Goal: Information Seeking & Learning: Learn about a topic

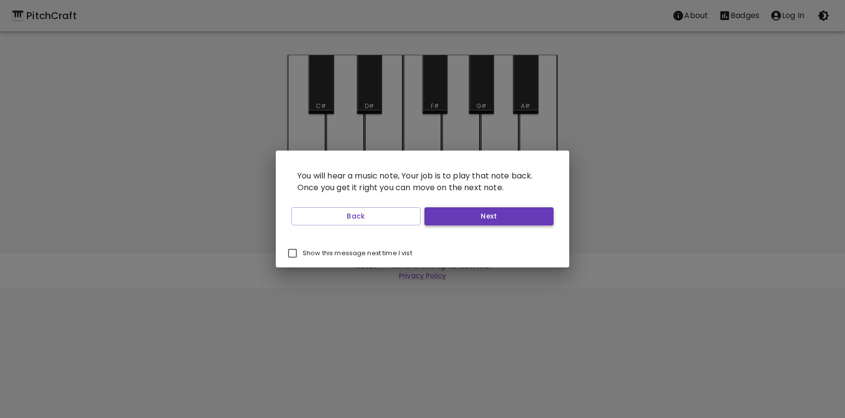
click at [470, 213] on button "Next" at bounding box center [488, 216] width 129 height 18
click at [470, 218] on button "Next" at bounding box center [488, 216] width 129 height 18
click at [469, 218] on button "Next" at bounding box center [488, 216] width 129 height 18
click at [469, 217] on button "Start Playing" at bounding box center [488, 216] width 129 height 18
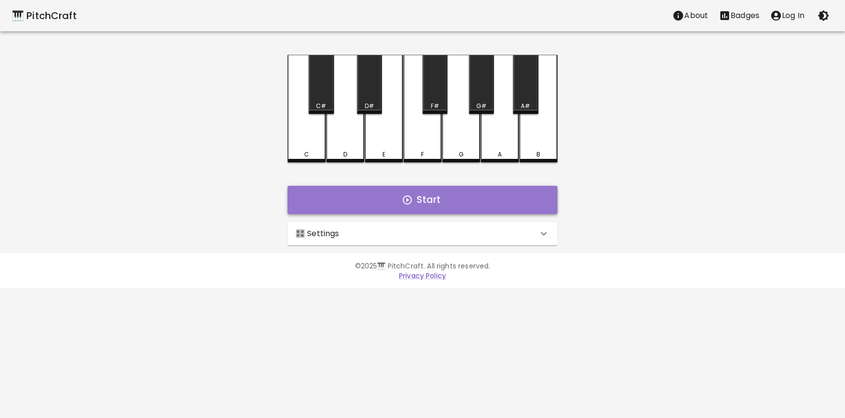
click at [455, 206] on button "Start" at bounding box center [423, 200] width 270 height 28
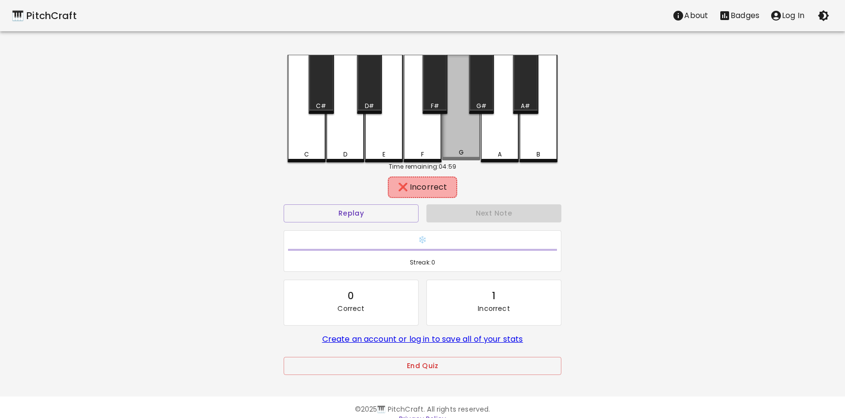
click at [458, 147] on div "G" at bounding box center [461, 108] width 38 height 106
click at [318, 151] on div "C" at bounding box center [307, 154] width 36 height 9
click at [346, 133] on div "D" at bounding box center [345, 109] width 38 height 108
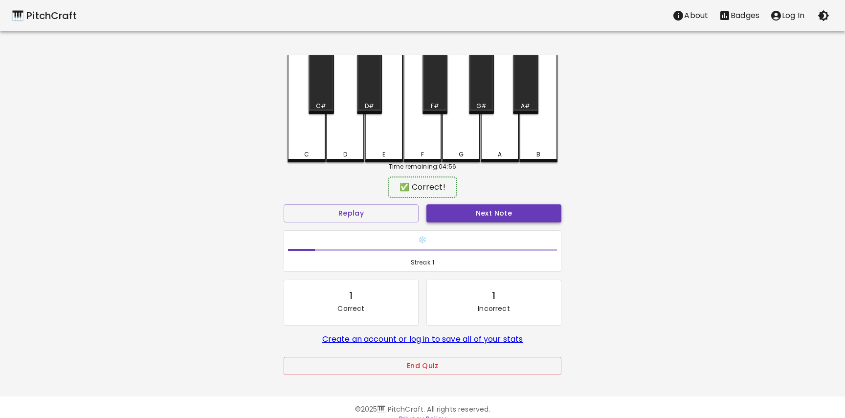
click at [482, 212] on button "Next Note" at bounding box center [493, 213] width 135 height 18
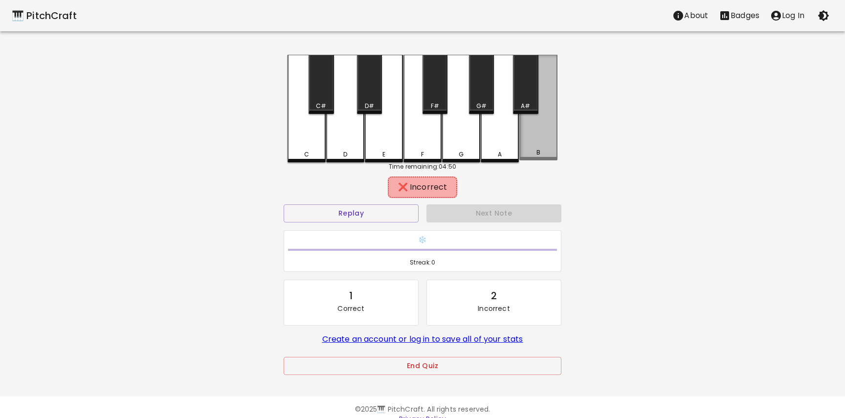
click at [530, 145] on div "B" at bounding box center [538, 108] width 38 height 106
click at [389, 143] on div "E" at bounding box center [384, 109] width 38 height 108
click at [471, 131] on div "G" at bounding box center [461, 109] width 38 height 108
click at [537, 132] on div "B" at bounding box center [538, 109] width 38 height 108
click at [537, 132] on div "B" at bounding box center [538, 108] width 38 height 106
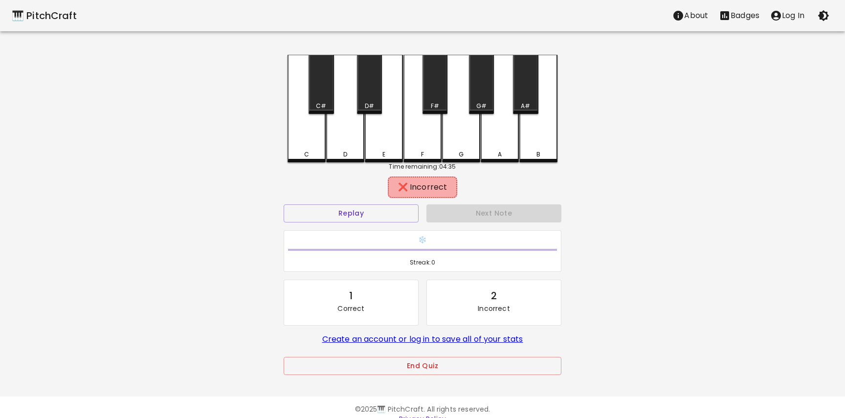
click at [524, 95] on div "A#" at bounding box center [525, 84] width 25 height 59
click at [288, 142] on div "C" at bounding box center [307, 108] width 38 height 106
click at [402, 218] on button "Replay" at bounding box center [351, 213] width 135 height 18
click at [432, 148] on div "F" at bounding box center [422, 109] width 38 height 108
click at [379, 215] on button "Replay" at bounding box center [351, 213] width 135 height 18
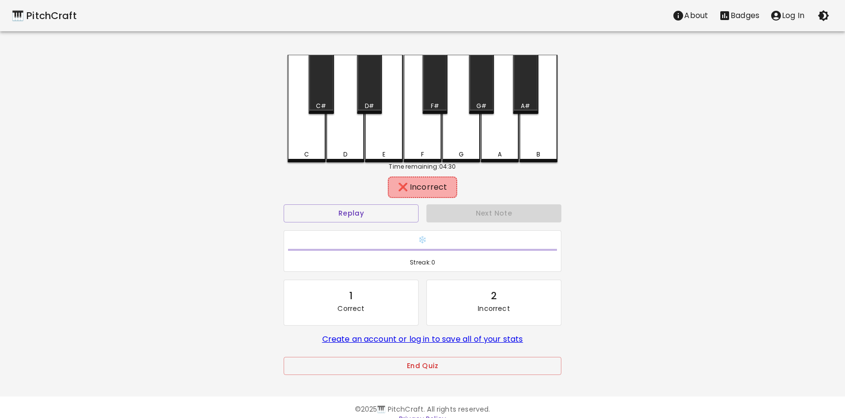
click at [492, 129] on div "A" at bounding box center [500, 109] width 38 height 108
click at [360, 210] on button "Replay" at bounding box center [351, 213] width 135 height 18
click at [351, 136] on div "D" at bounding box center [345, 109] width 38 height 108
click at [339, 211] on button "Replay" at bounding box center [351, 213] width 135 height 18
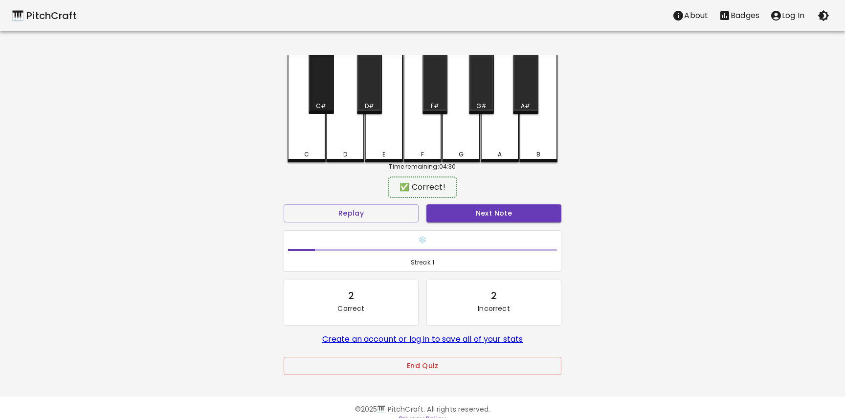
click at [320, 104] on div "C#" at bounding box center [321, 106] width 10 height 9
click at [457, 219] on button "Next Note" at bounding box center [493, 213] width 135 height 18
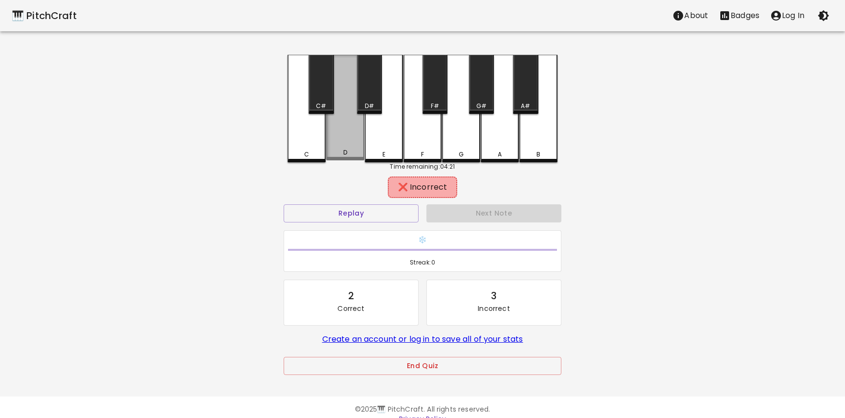
click at [333, 155] on div "D" at bounding box center [345, 152] width 36 height 9
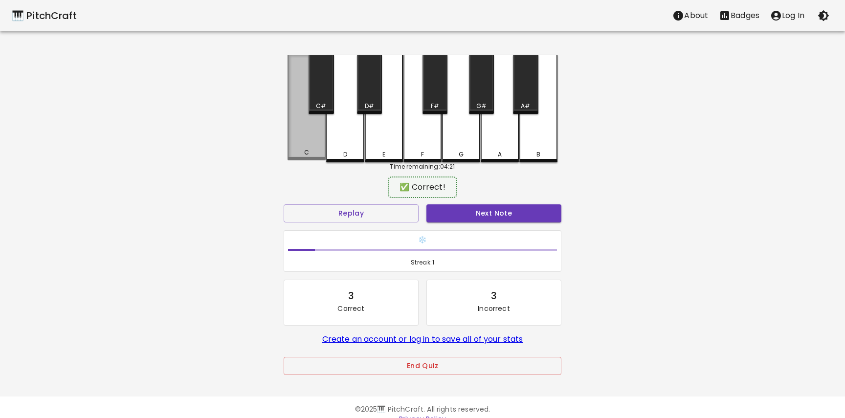
click at [316, 154] on div "C" at bounding box center [307, 152] width 36 height 9
click at [498, 218] on button "Next Note" at bounding box center [493, 213] width 135 height 18
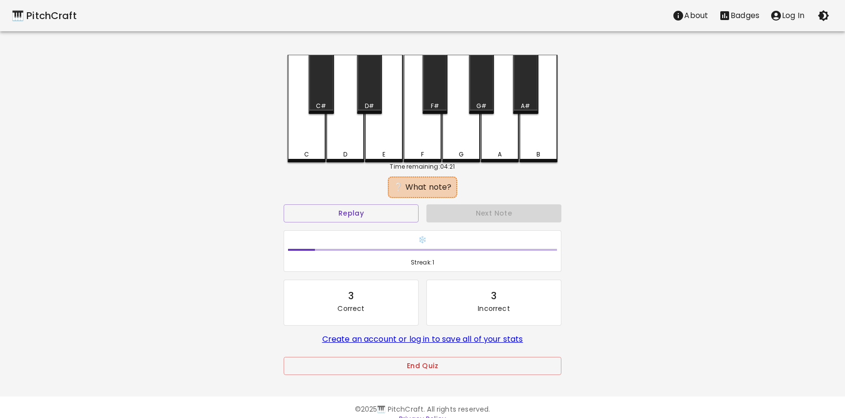
click at [373, 127] on div "E" at bounding box center [384, 109] width 38 height 108
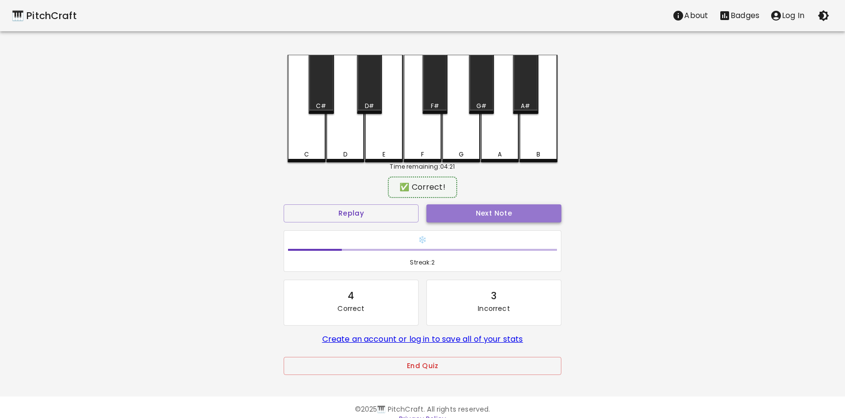
click at [452, 205] on button "Next Note" at bounding box center [493, 213] width 135 height 18
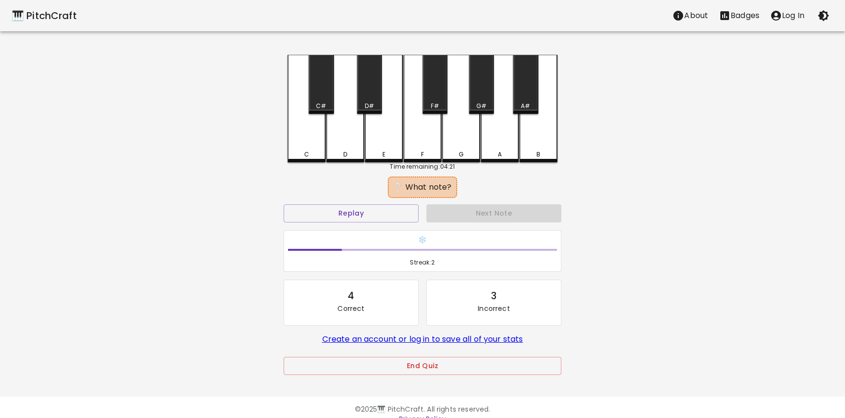
click at [489, 153] on div "A" at bounding box center [500, 154] width 36 height 9
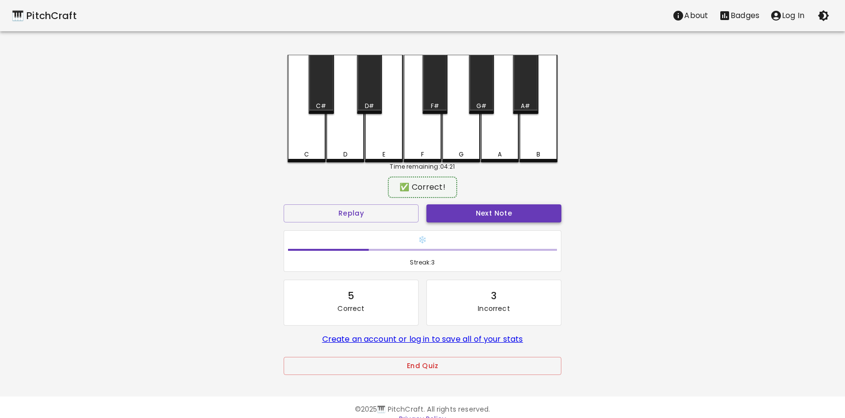
click at [478, 210] on button "Next Note" at bounding box center [493, 213] width 135 height 18
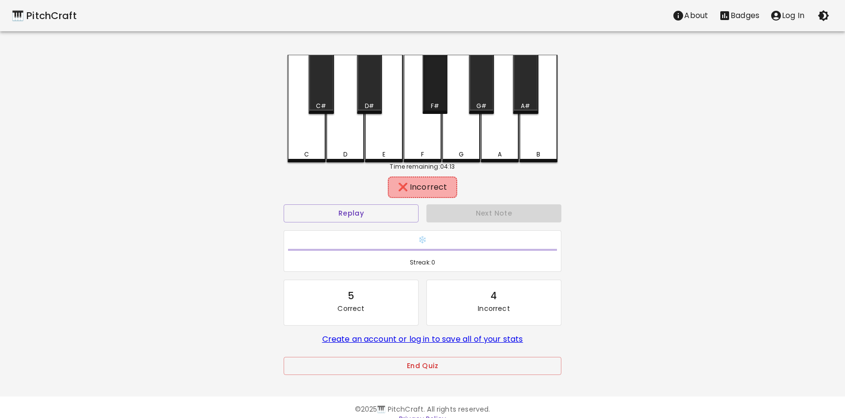
click at [435, 92] on div "F#" at bounding box center [435, 84] width 25 height 59
click at [453, 210] on div "Next Note" at bounding box center [494, 214] width 143 height 26
click at [474, 103] on div "G#" at bounding box center [481, 106] width 23 height 9
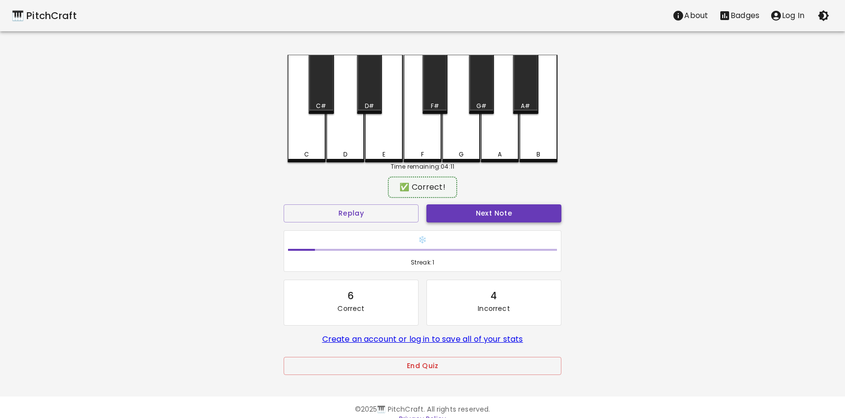
click at [457, 216] on button "Next Note" at bounding box center [493, 213] width 135 height 18
click at [436, 78] on div "F#" at bounding box center [435, 84] width 25 height 59
click at [443, 204] on div "Next Note" at bounding box center [494, 214] width 143 height 26
click at [441, 212] on button "Next Note" at bounding box center [493, 213] width 135 height 18
click at [412, 155] on div "F" at bounding box center [422, 152] width 36 height 9
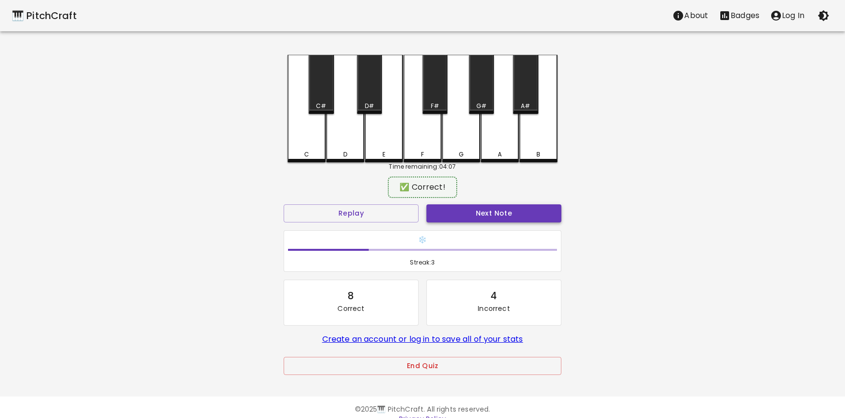
click at [457, 215] on button "Next Note" at bounding box center [493, 213] width 135 height 18
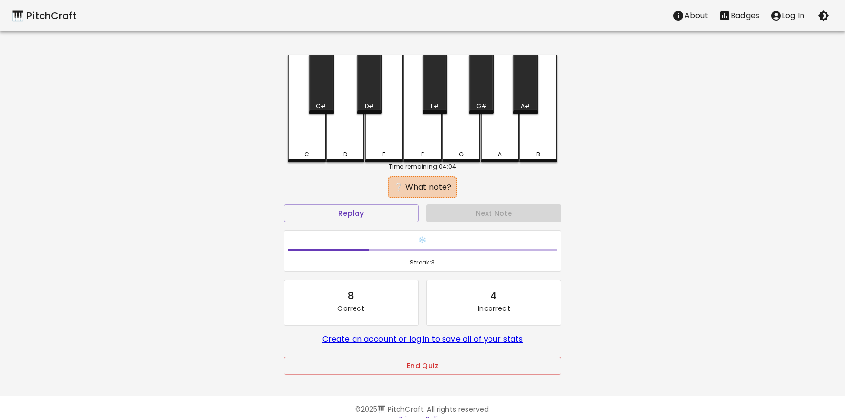
click at [379, 133] on div "E" at bounding box center [384, 109] width 38 height 108
click at [369, 109] on div "D#" at bounding box center [369, 106] width 9 height 9
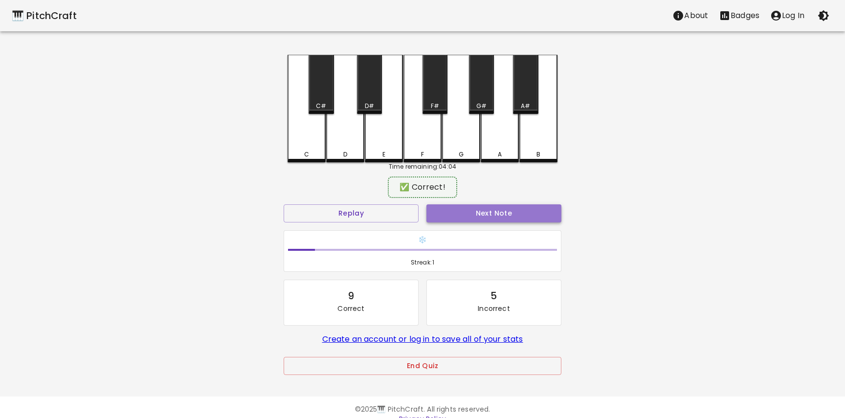
click at [450, 207] on button "Next Note" at bounding box center [493, 213] width 135 height 18
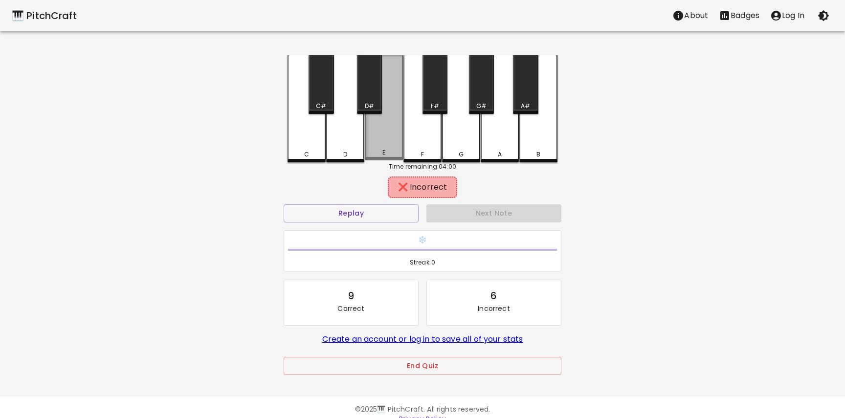
click at [378, 137] on div "E" at bounding box center [384, 108] width 38 height 106
click at [429, 109] on div "F#" at bounding box center [435, 106] width 23 height 9
click at [371, 100] on div "D#" at bounding box center [369, 84] width 25 height 59
click at [404, 120] on div "F" at bounding box center [422, 109] width 38 height 108
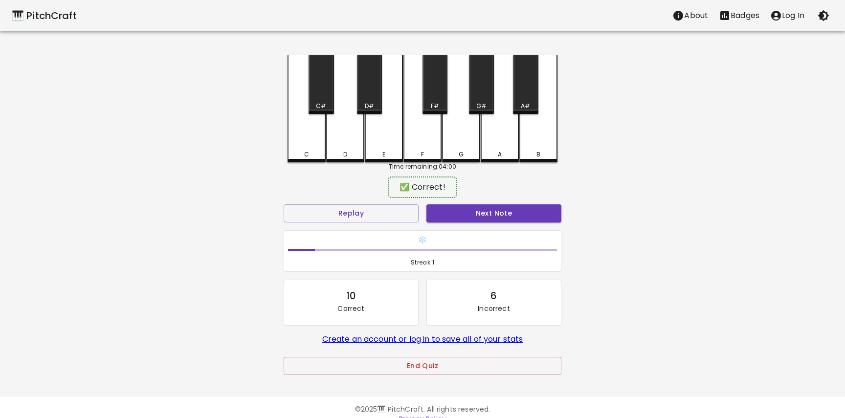
click at [449, 195] on div "✅ Correct!" at bounding box center [422, 188] width 69 height 22
click at [464, 210] on button "Next Note" at bounding box center [493, 213] width 135 height 18
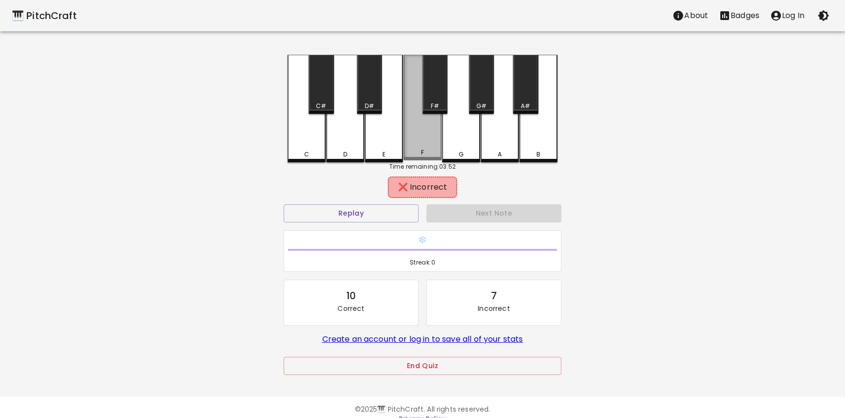
click at [413, 134] on div "F" at bounding box center [422, 108] width 38 height 106
click at [379, 134] on div "E" at bounding box center [384, 109] width 38 height 108
click at [370, 93] on div "D#" at bounding box center [369, 84] width 25 height 59
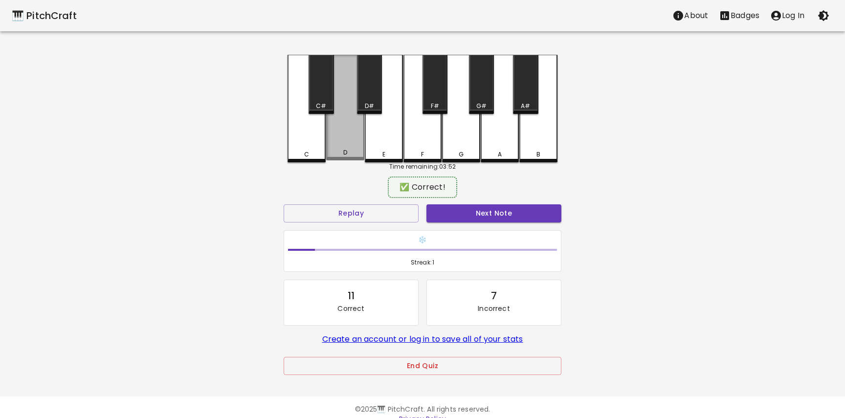
click at [350, 114] on div "D" at bounding box center [345, 108] width 38 height 106
click at [464, 209] on button "Next Note" at bounding box center [493, 213] width 135 height 18
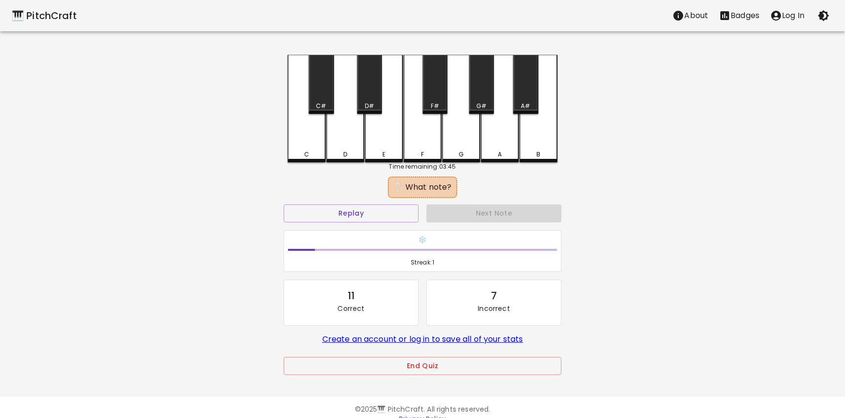
click at [448, 129] on div "G" at bounding box center [461, 109] width 38 height 108
click at [484, 98] on div "G#" at bounding box center [481, 84] width 25 height 59
click at [515, 95] on div "A#" at bounding box center [525, 84] width 25 height 59
click at [509, 101] on div "A" at bounding box center [500, 109] width 38 height 108
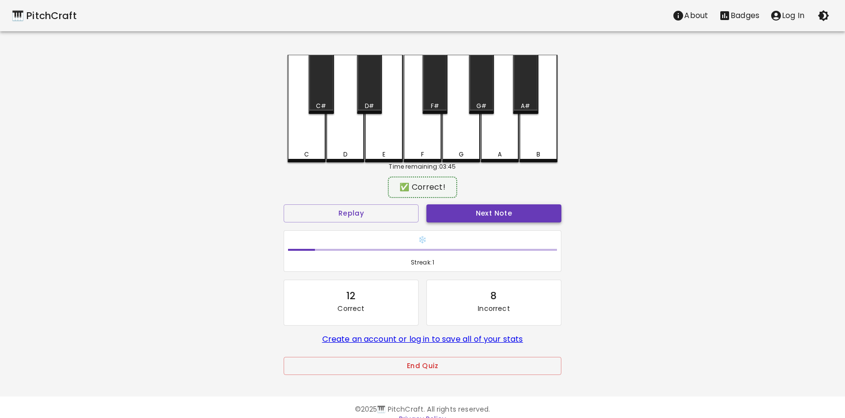
click at [482, 217] on button "Next Note" at bounding box center [493, 213] width 135 height 18
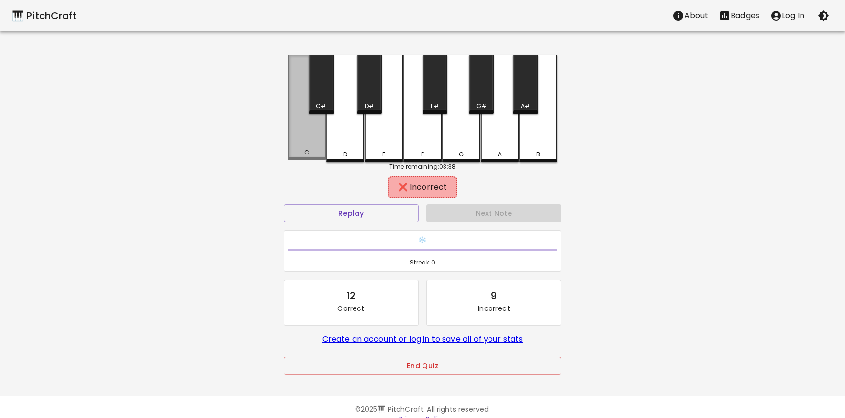
click at [316, 130] on div "C" at bounding box center [307, 108] width 38 height 106
click at [326, 109] on div "C#" at bounding box center [321, 106] width 10 height 9
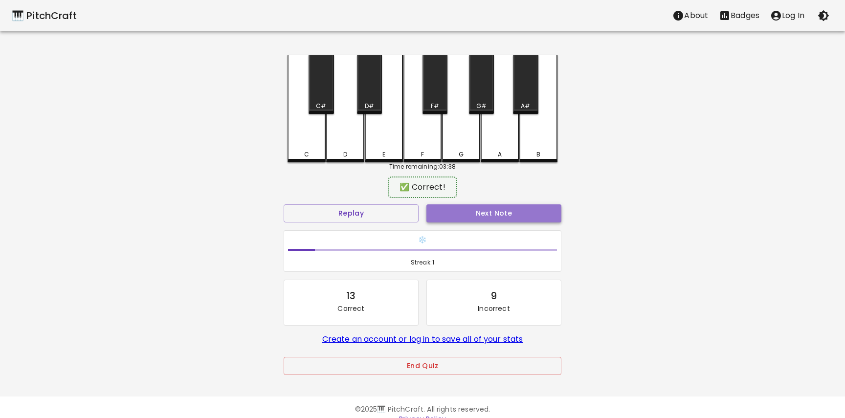
click at [466, 217] on button "Next Note" at bounding box center [493, 213] width 135 height 18
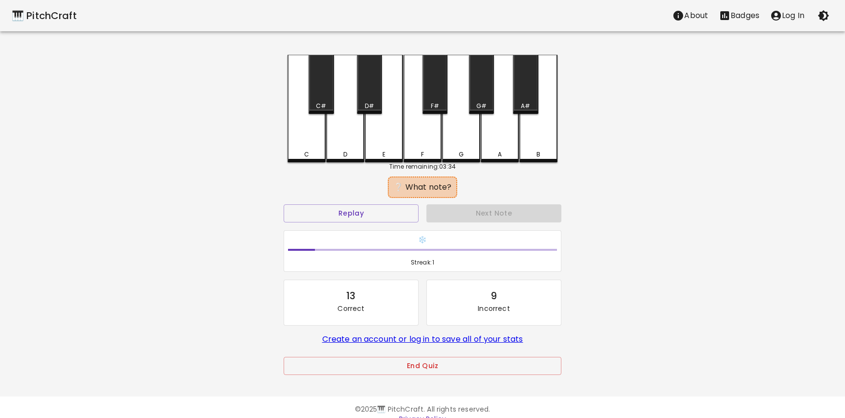
click at [783, 17] on p "Log In" at bounding box center [793, 16] width 22 height 12
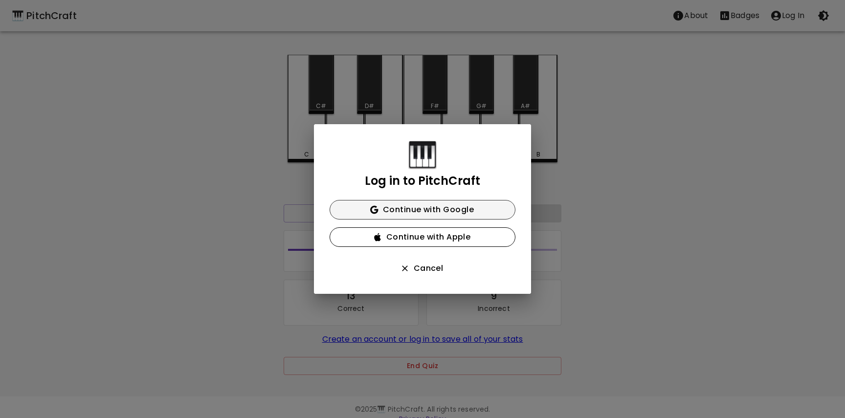
click at [455, 211] on button "Continue with Google" at bounding box center [423, 210] width 186 height 20
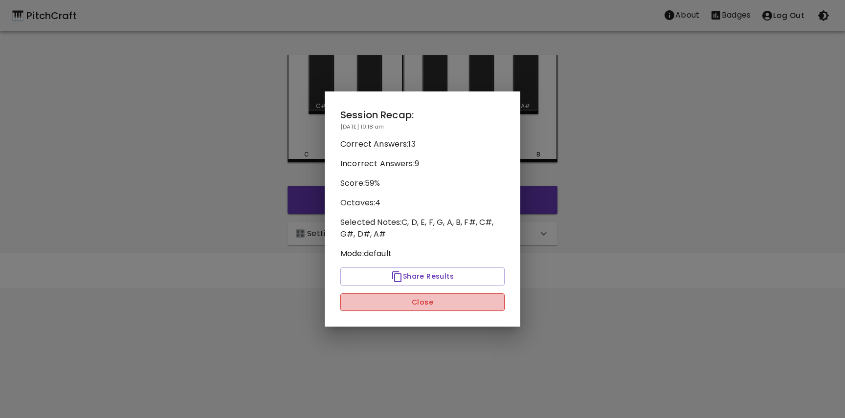
click at [433, 305] on button "Close" at bounding box center [422, 302] width 164 height 18
